Goal: Task Accomplishment & Management: Manage account settings

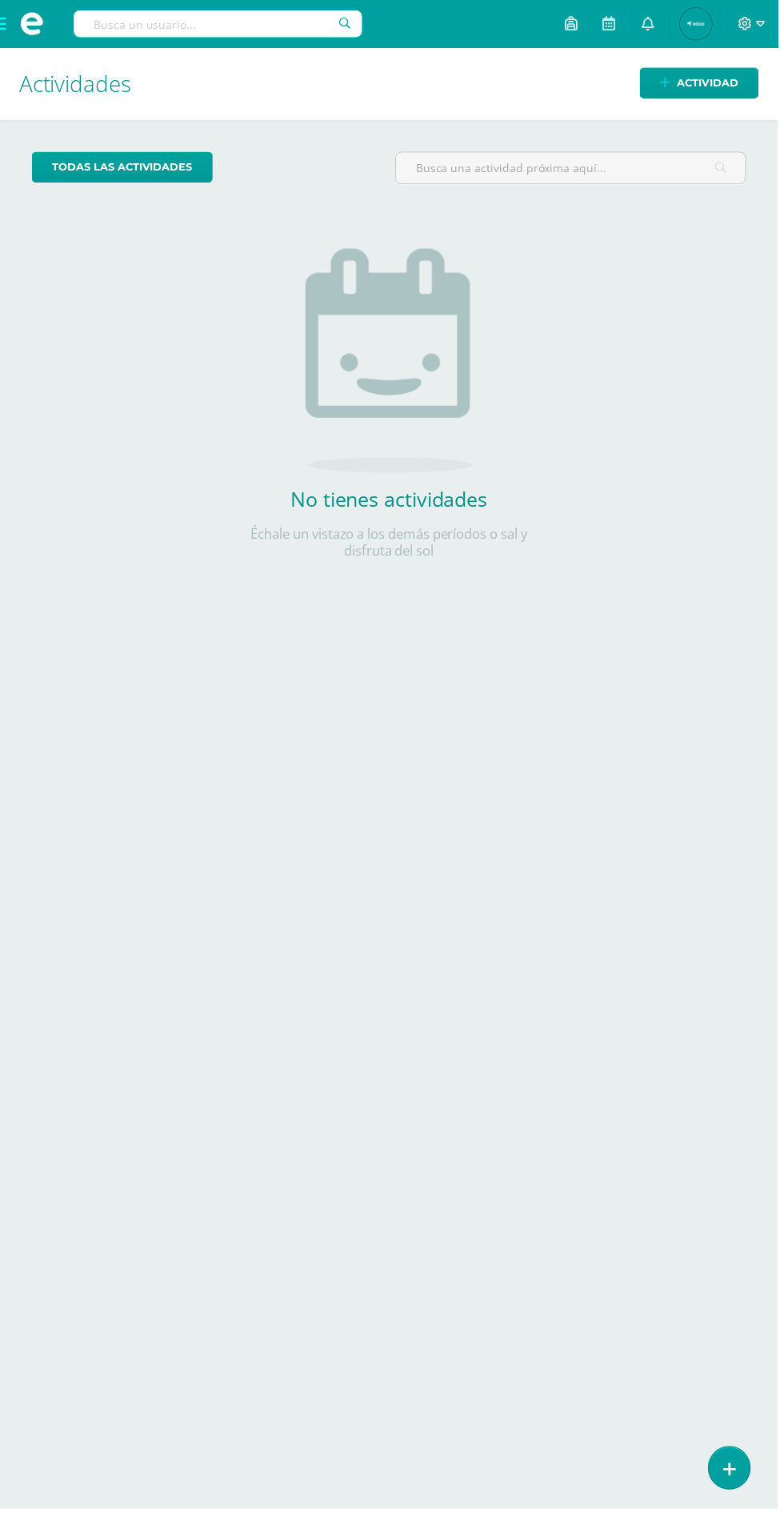
click at [22, 32] on span at bounding box center [32, 24] width 24 height 24
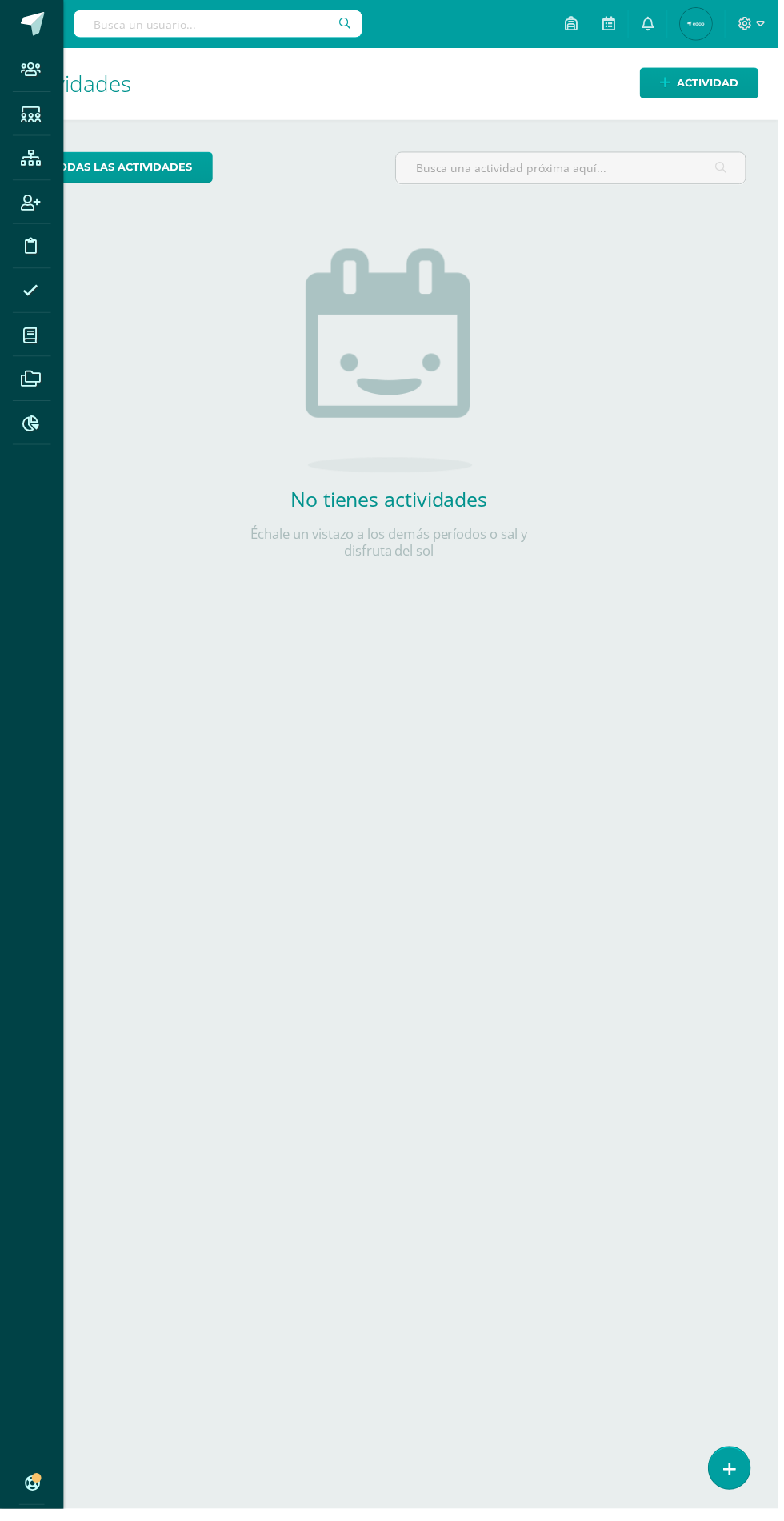
click at [31, 115] on icon at bounding box center [31, 115] width 20 height 16
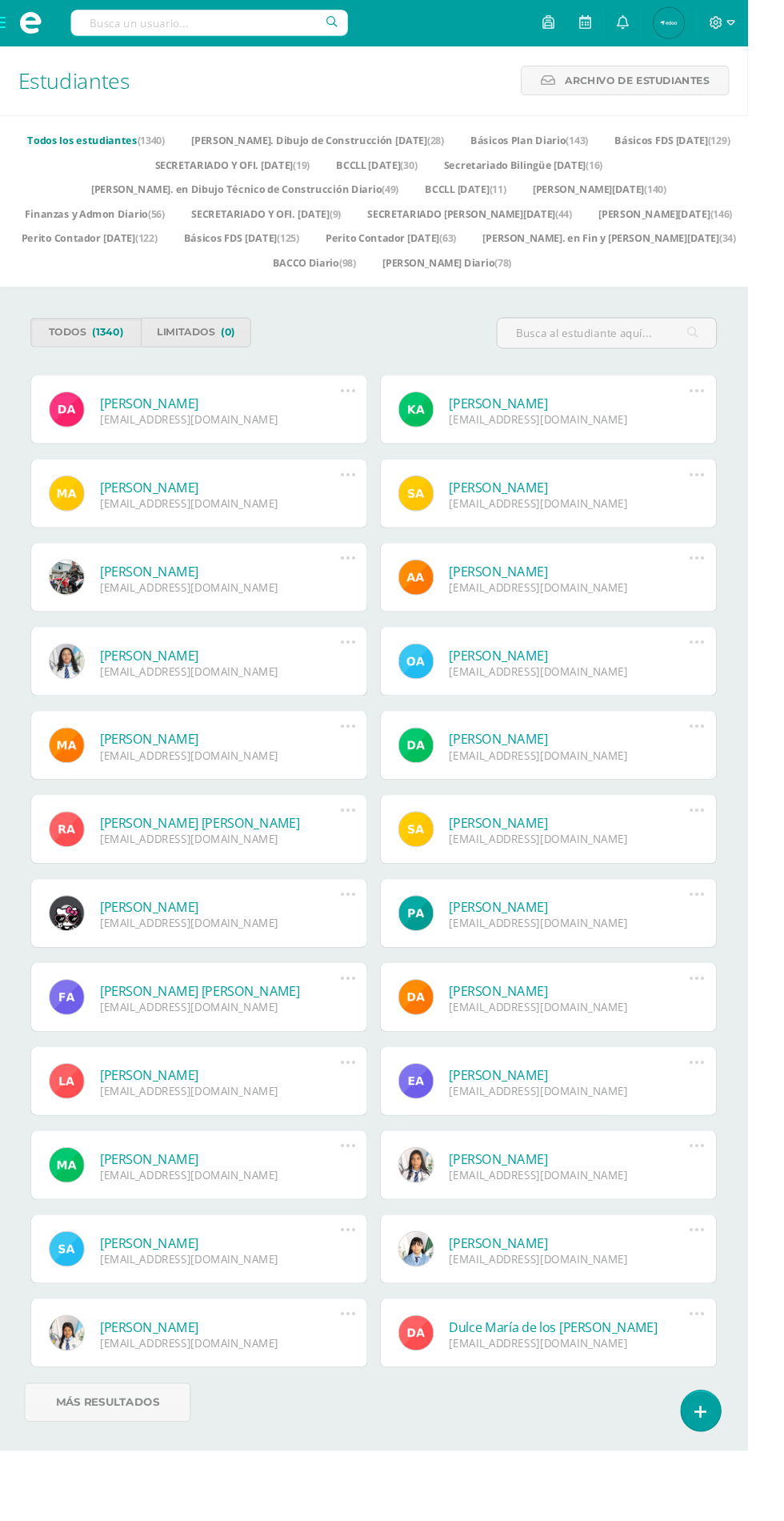
click at [47, 3] on span at bounding box center [32, 24] width 64 height 48
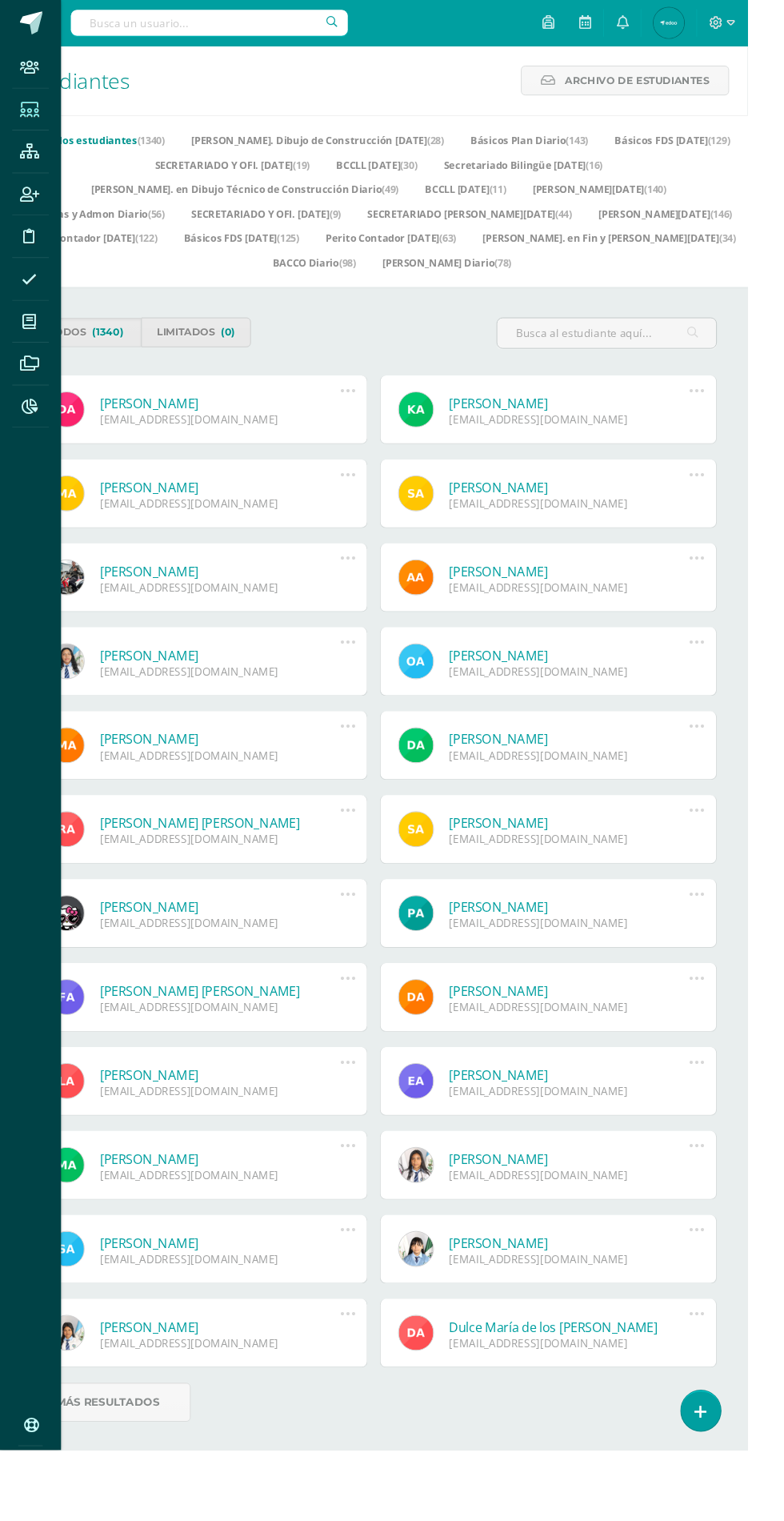
click at [25, 166] on icon at bounding box center [31, 159] width 20 height 16
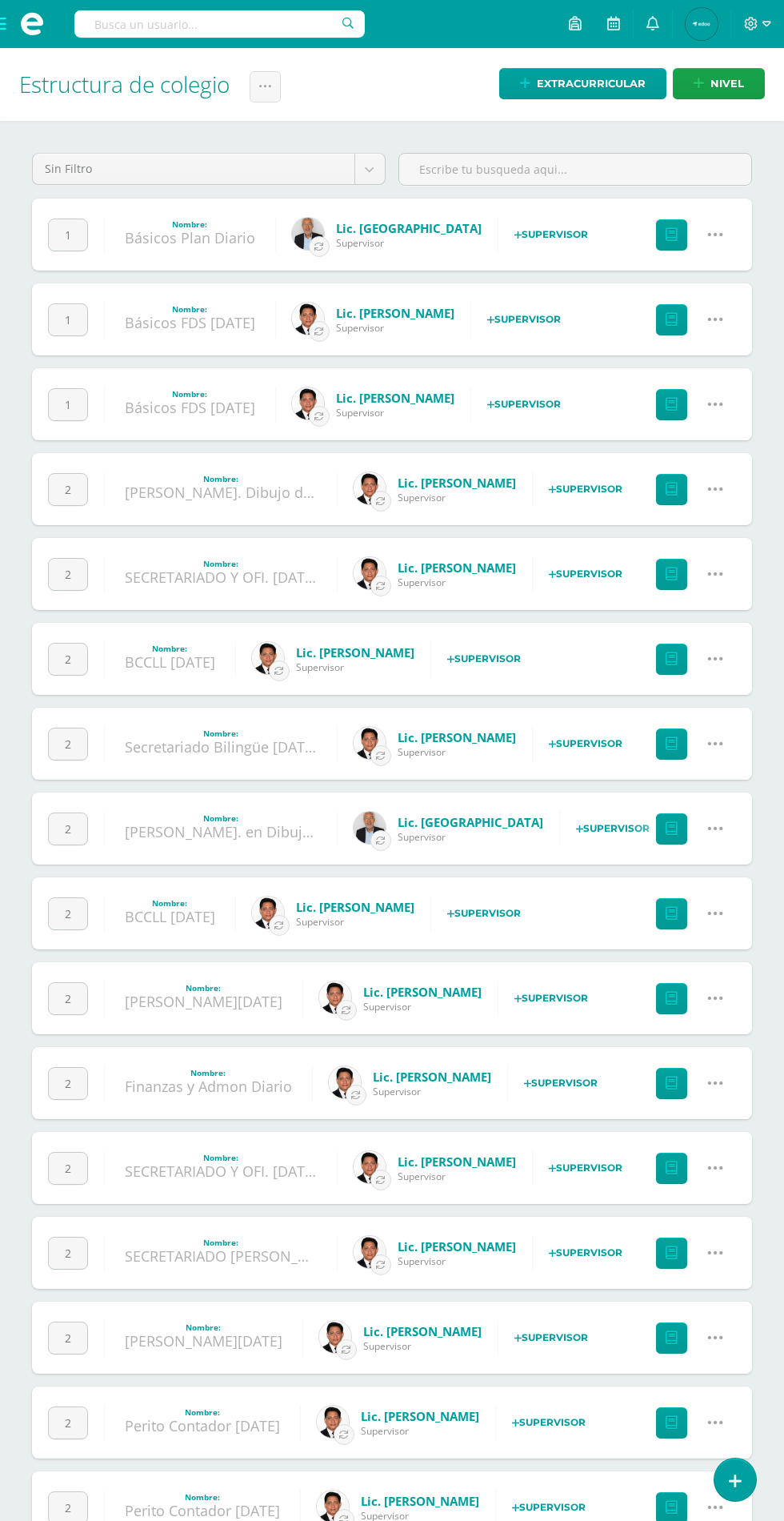
click at [726, 234] on link at bounding box center [715, 235] width 41 height 41
click at [693, 320] on link "Configuración" at bounding box center [685, 316] width 141 height 25
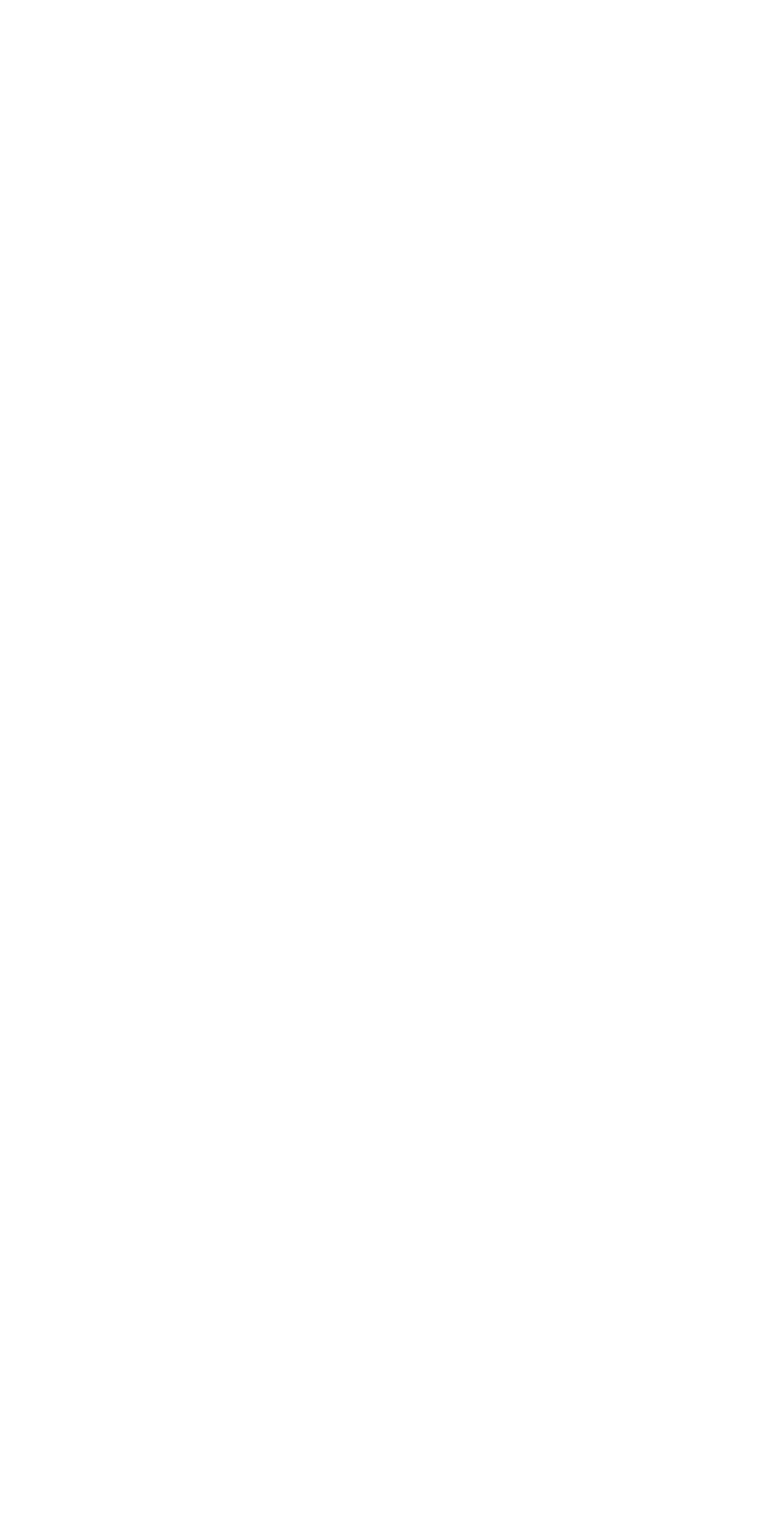
select select
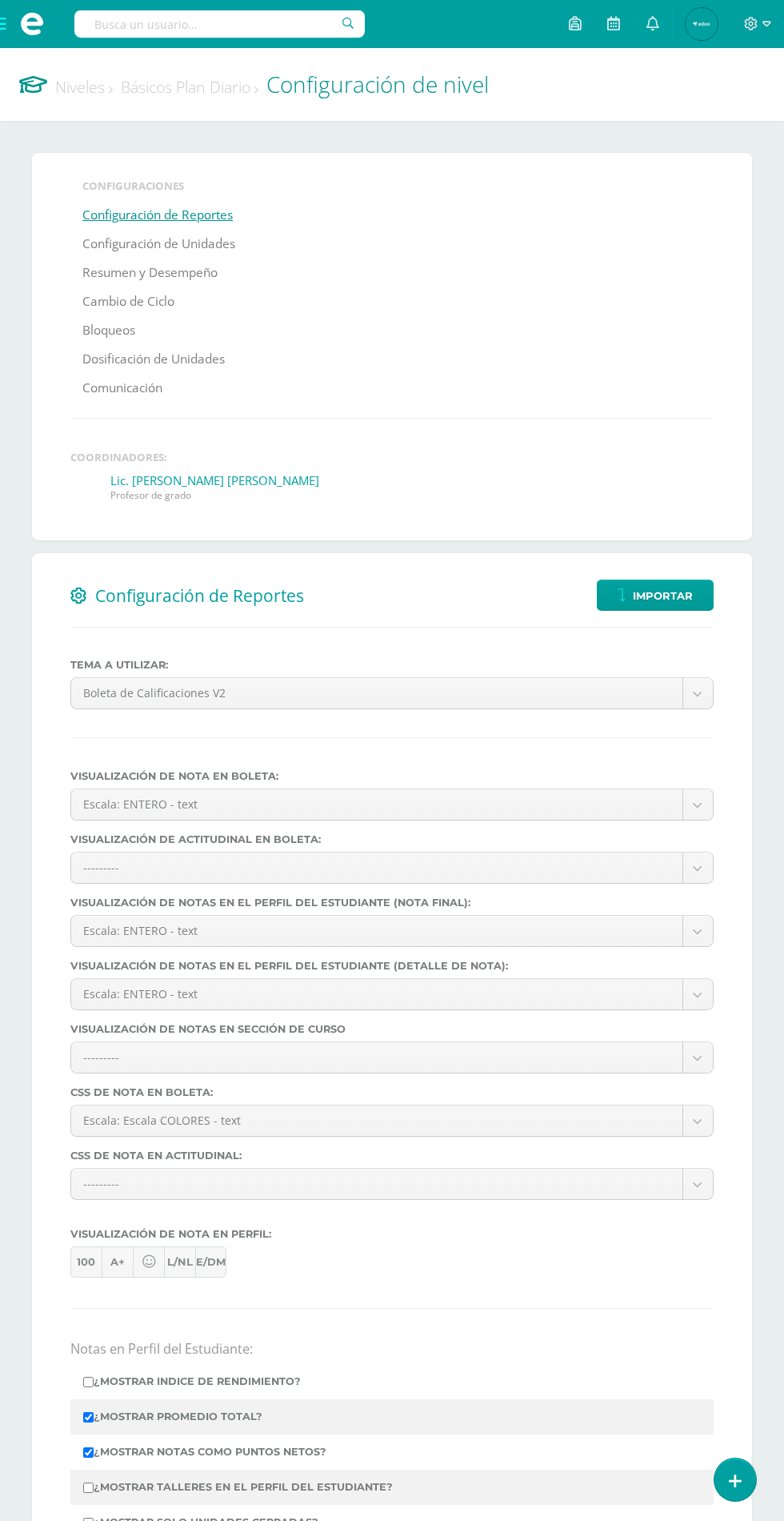
click at [121, 327] on link "Bloqueos" at bounding box center [108, 331] width 53 height 29
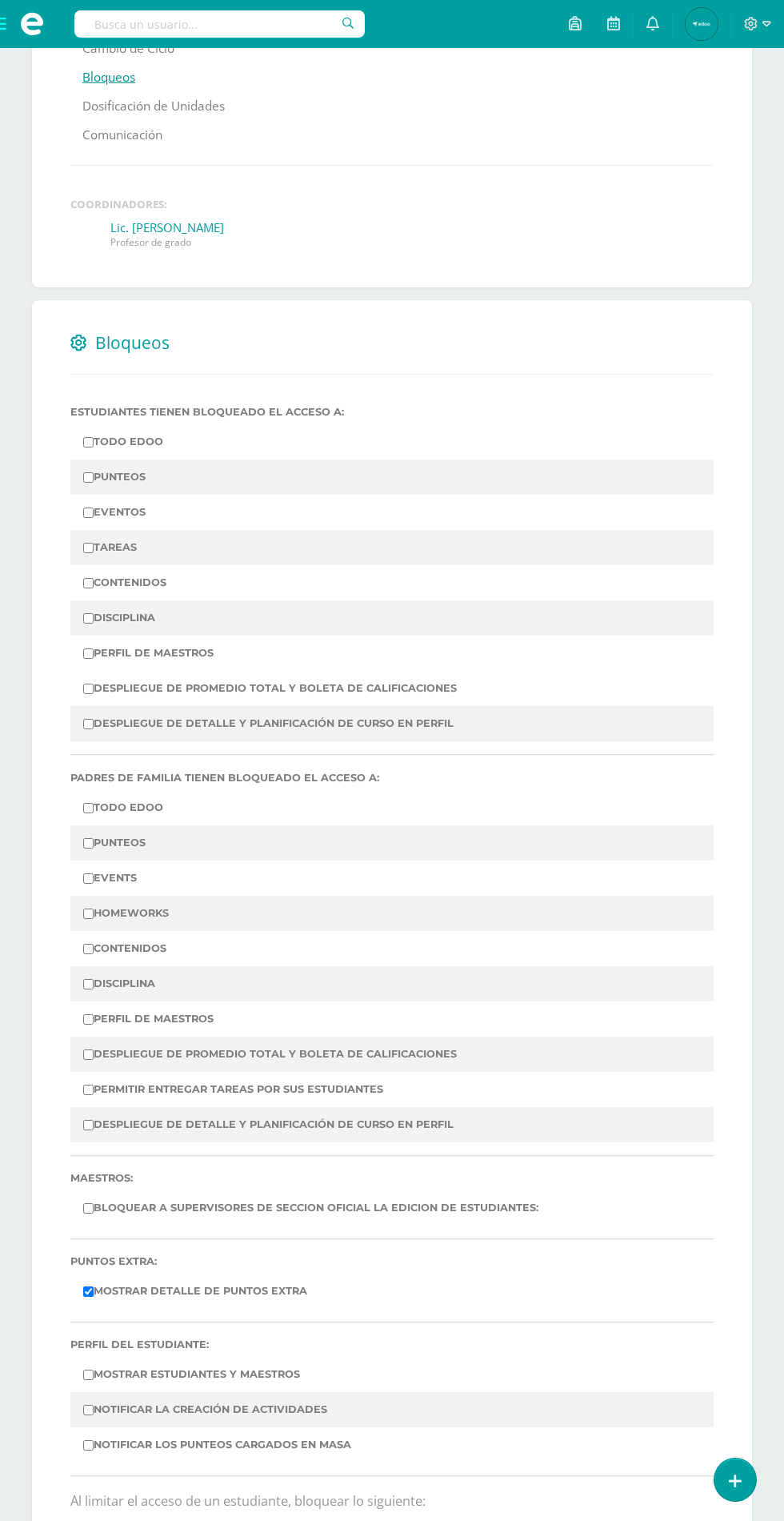
scroll to position [272, 0]
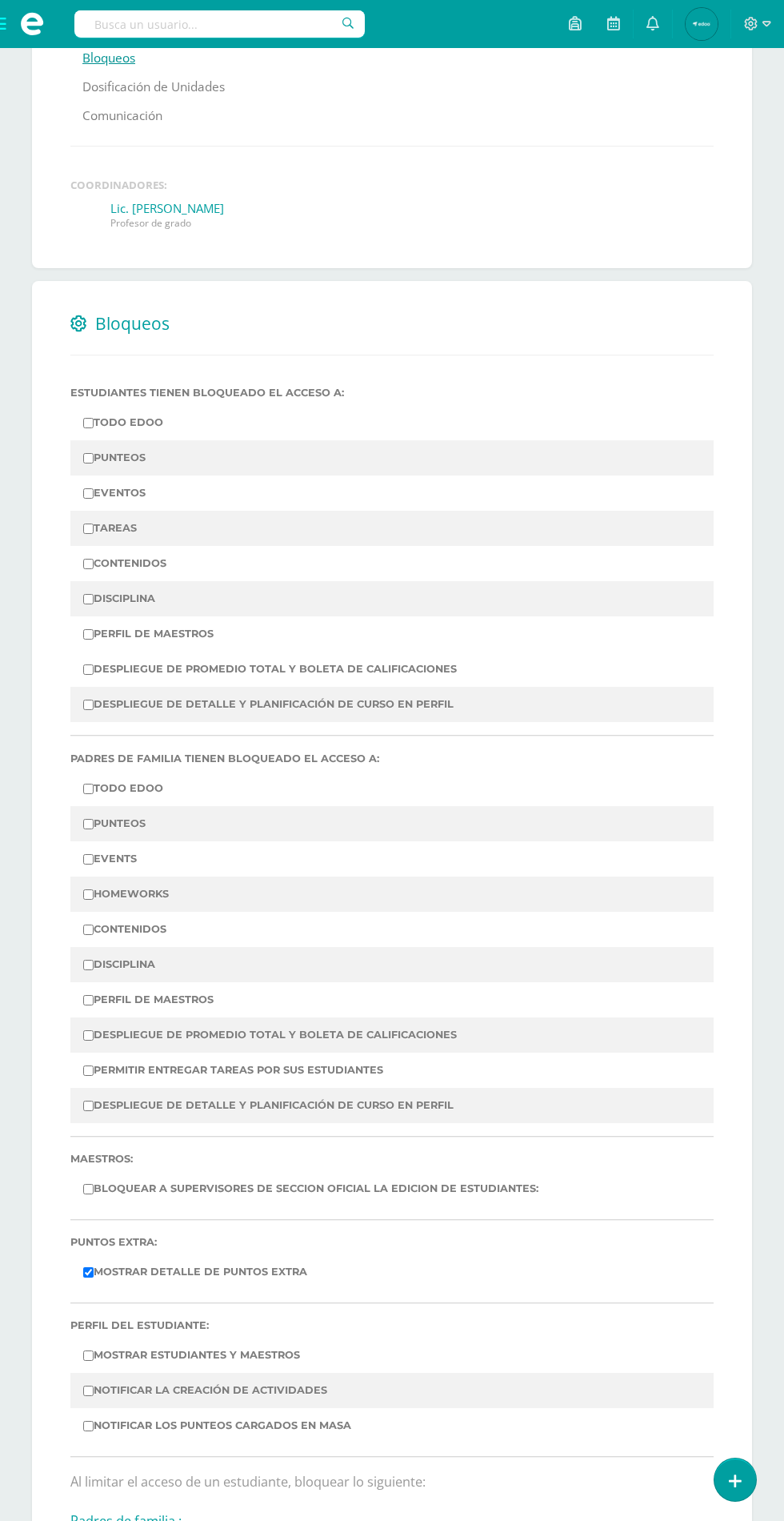
click at [362, 669] on label "DESPLIEGUE DE PROMEDIO TOTAL Y BOLETA DE CALIFICACIONES" at bounding box center [392, 669] width 618 height 22
click at [94, 669] on input "DESPLIEGUE DE PROMEDIO TOTAL Y BOLETA DE CALIFICACIONES" at bounding box center [88, 669] width 11 height 11
checkbox input "true"
click at [373, 1040] on label "DESPLIEGUE DE PROMEDIO TOTAL Y BOLETA DE CALIFICACIONES" at bounding box center [392, 1035] width 618 height 22
click at [94, 1040] on input "DESPLIEGUE DE PROMEDIO TOTAL Y BOLETA DE CALIFICACIONES" at bounding box center [88, 1035] width 11 height 11
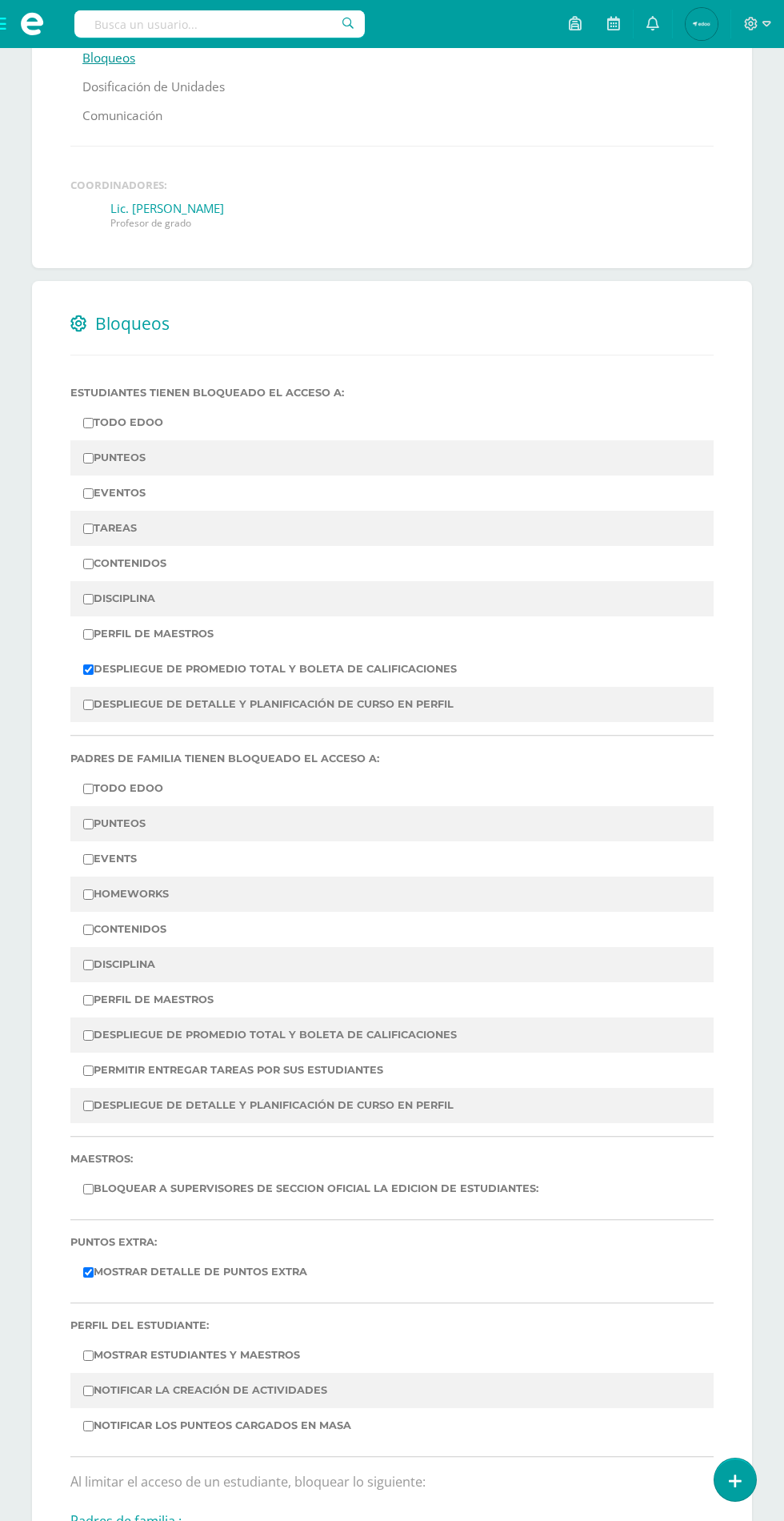
checkbox input "true"
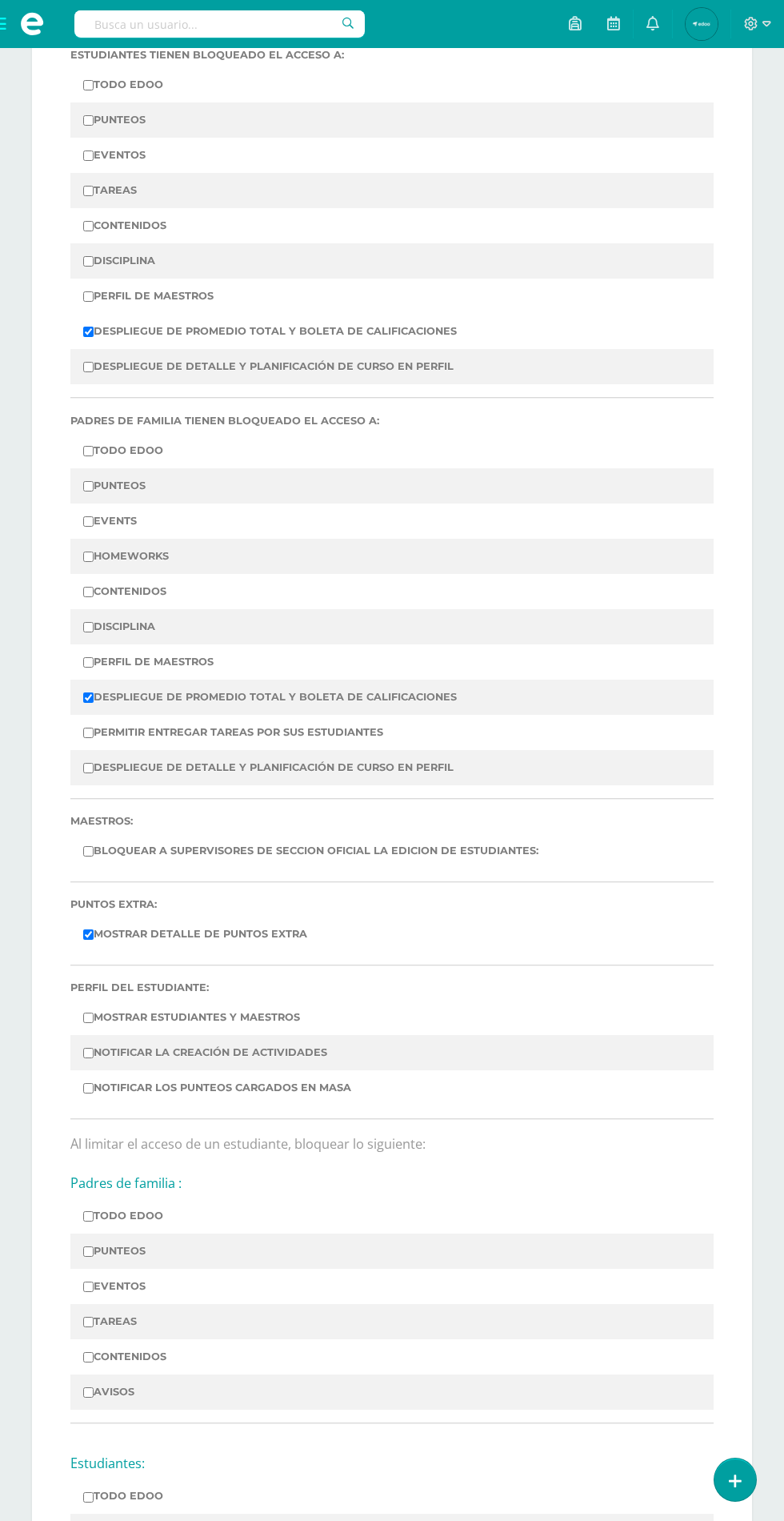
scroll to position [745, 0]
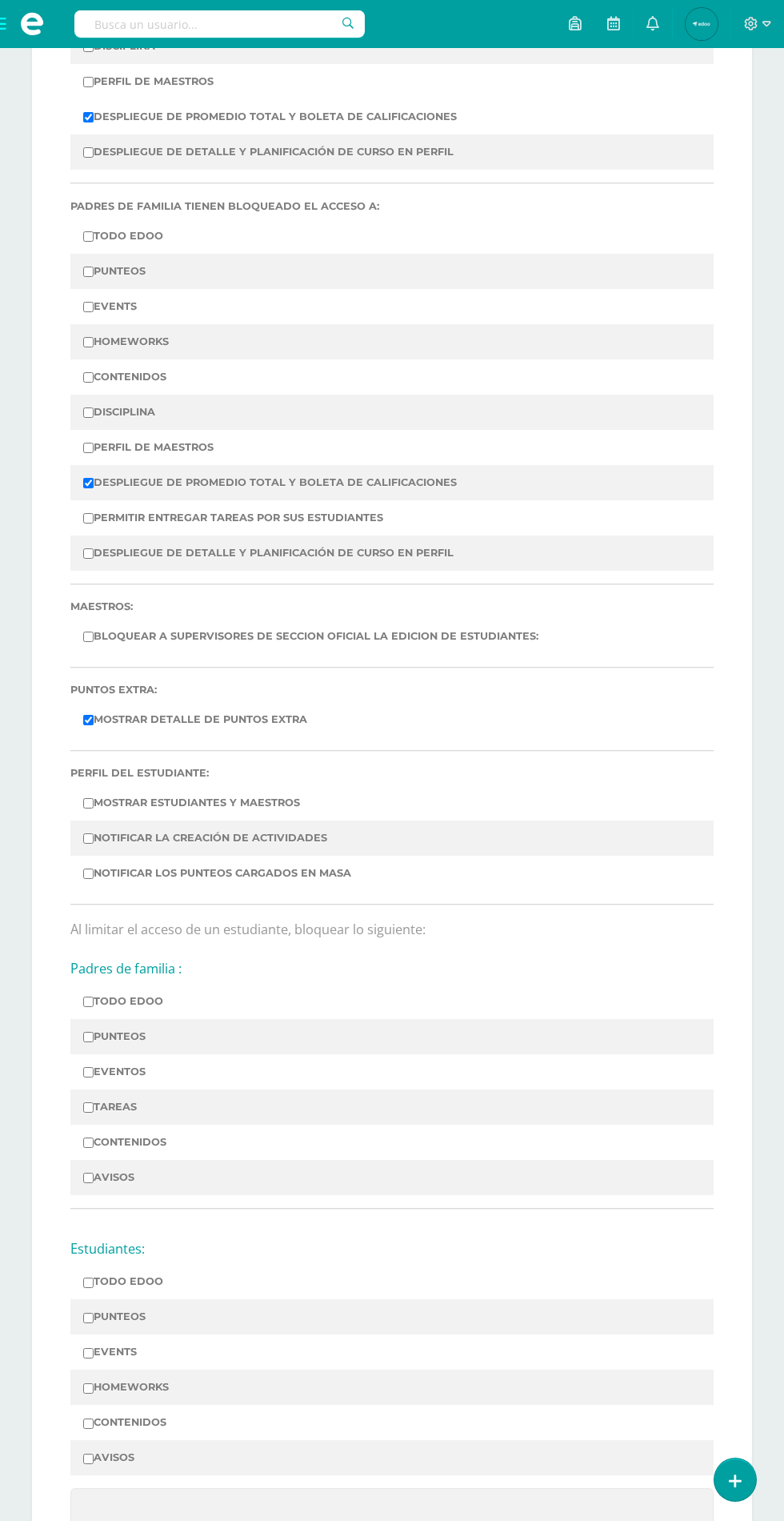
scroll to position [842, 0]
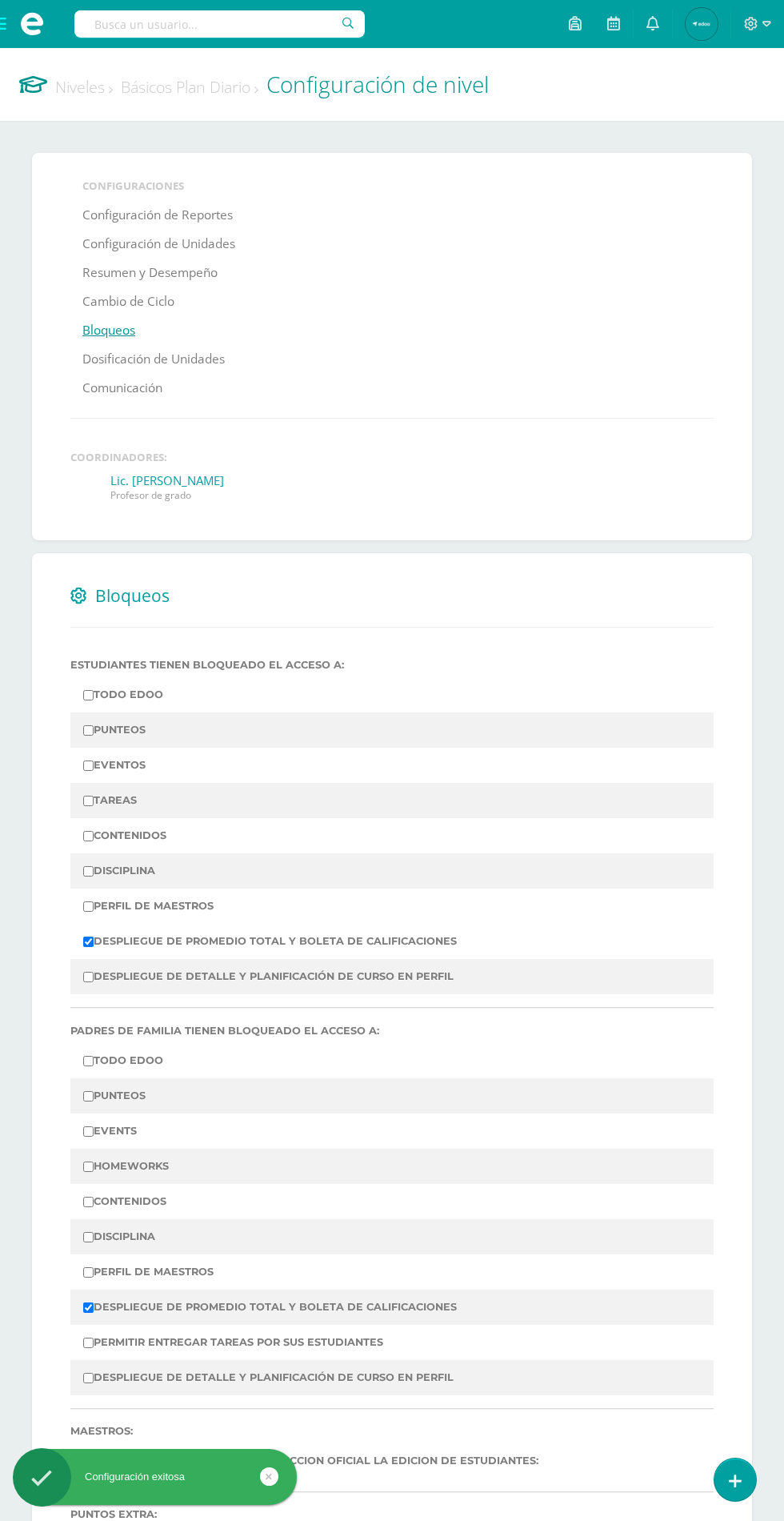
click at [16, 14] on span at bounding box center [32, 24] width 64 height 48
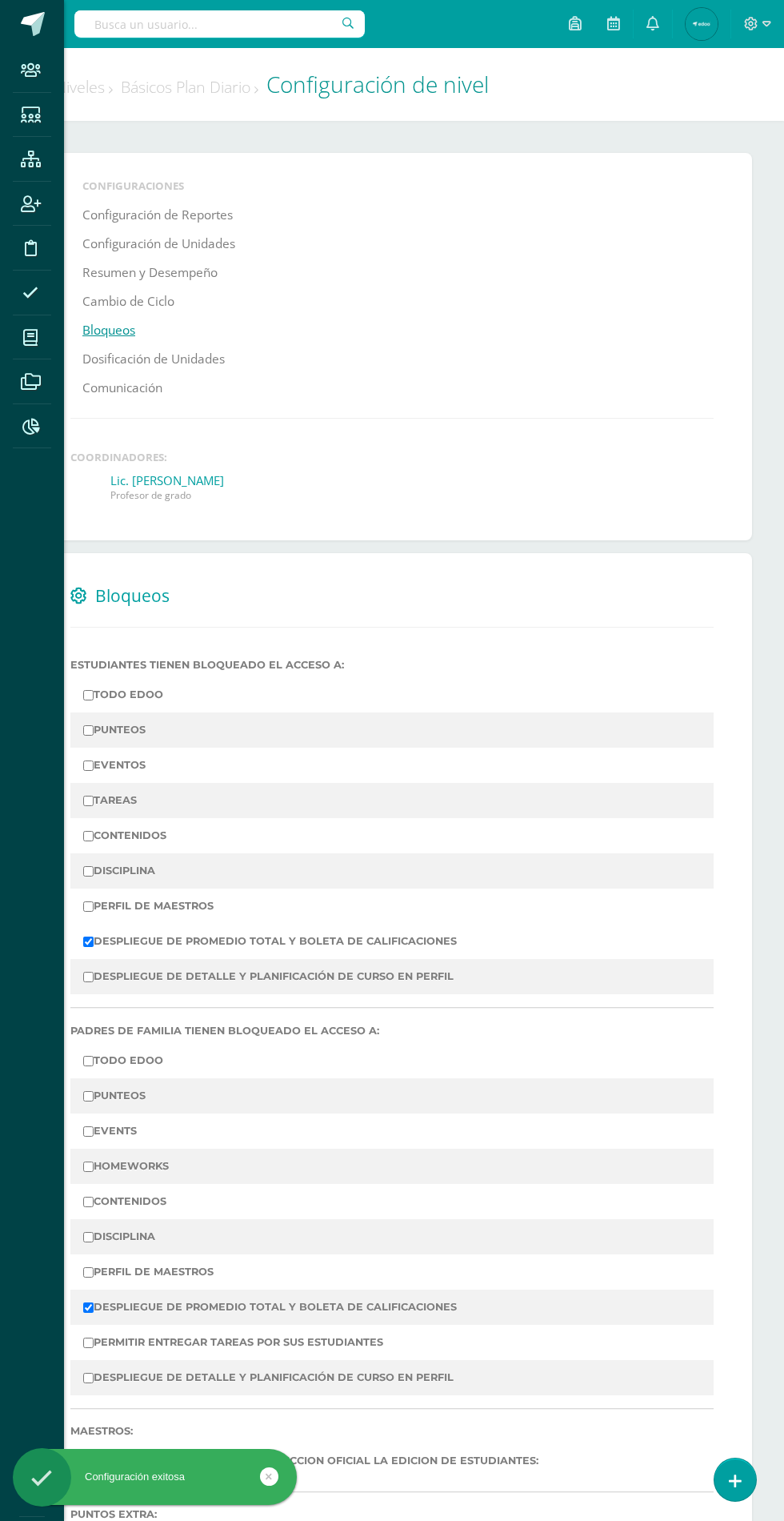
click at [32, 159] on icon at bounding box center [31, 159] width 20 height 16
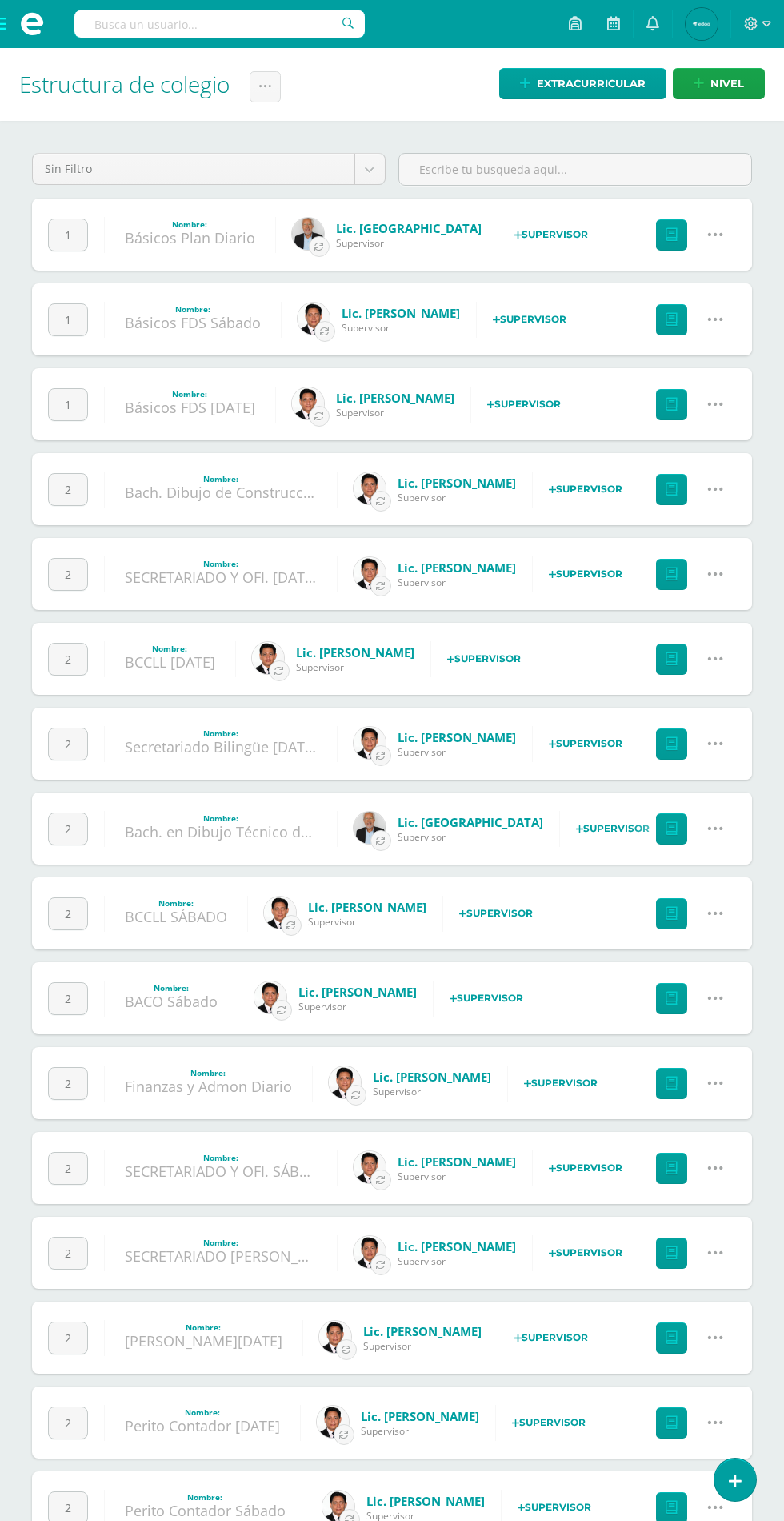
click at [726, 318] on link at bounding box center [715, 319] width 41 height 41
click at [689, 406] on link "Configuración" at bounding box center [685, 400] width 141 height 25
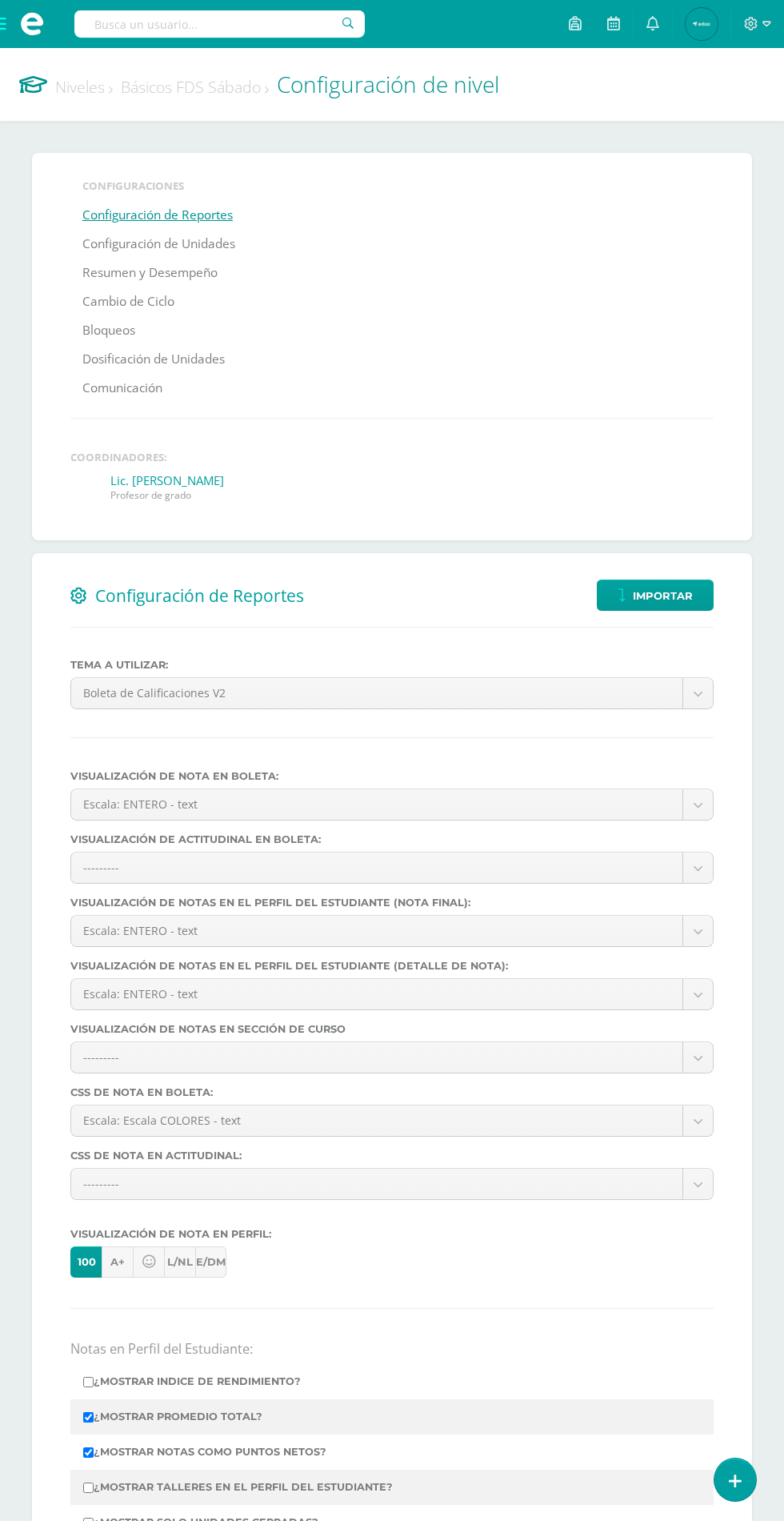
select select
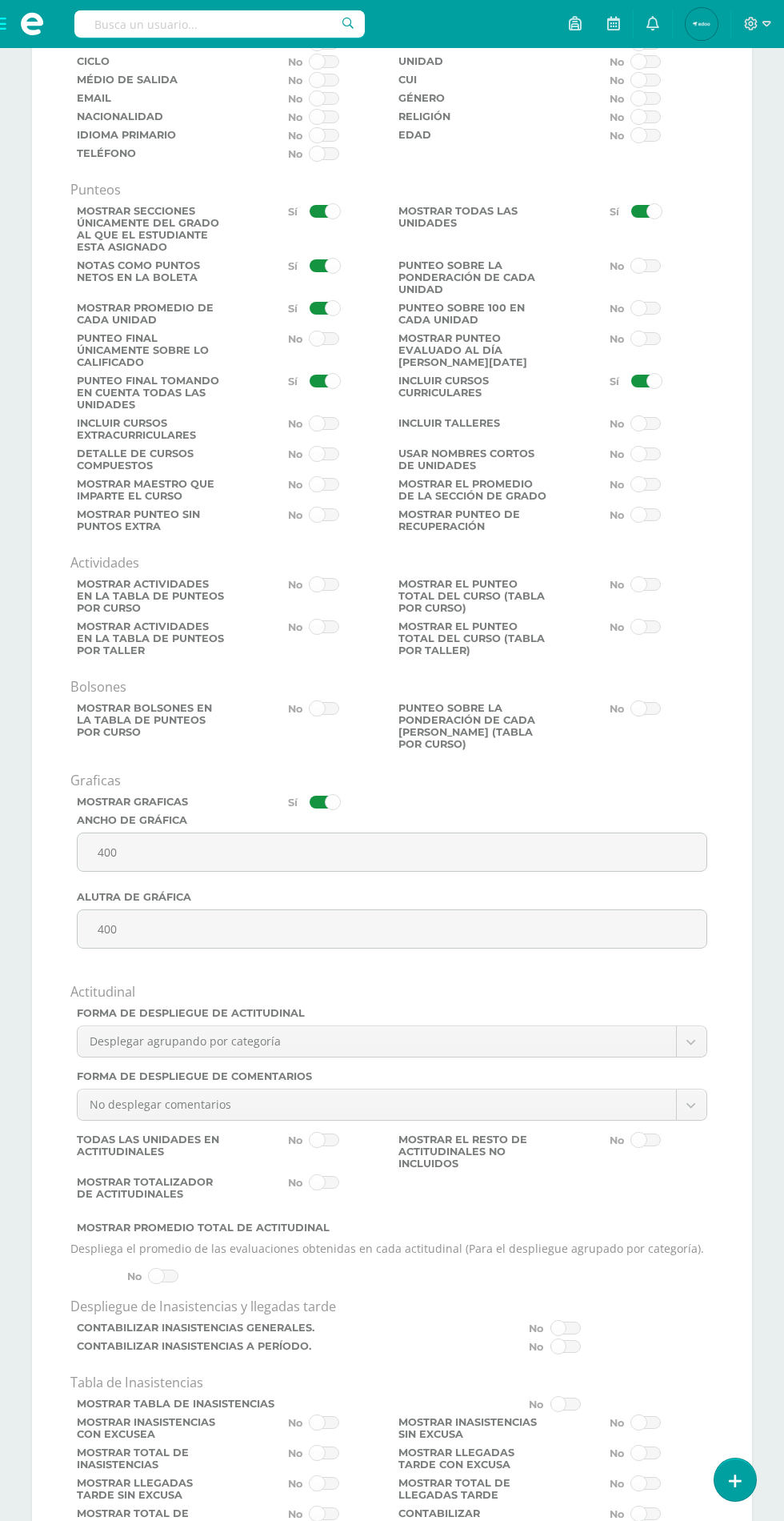
scroll to position [2615, 0]
